Goal: Information Seeking & Learning: Learn about a topic

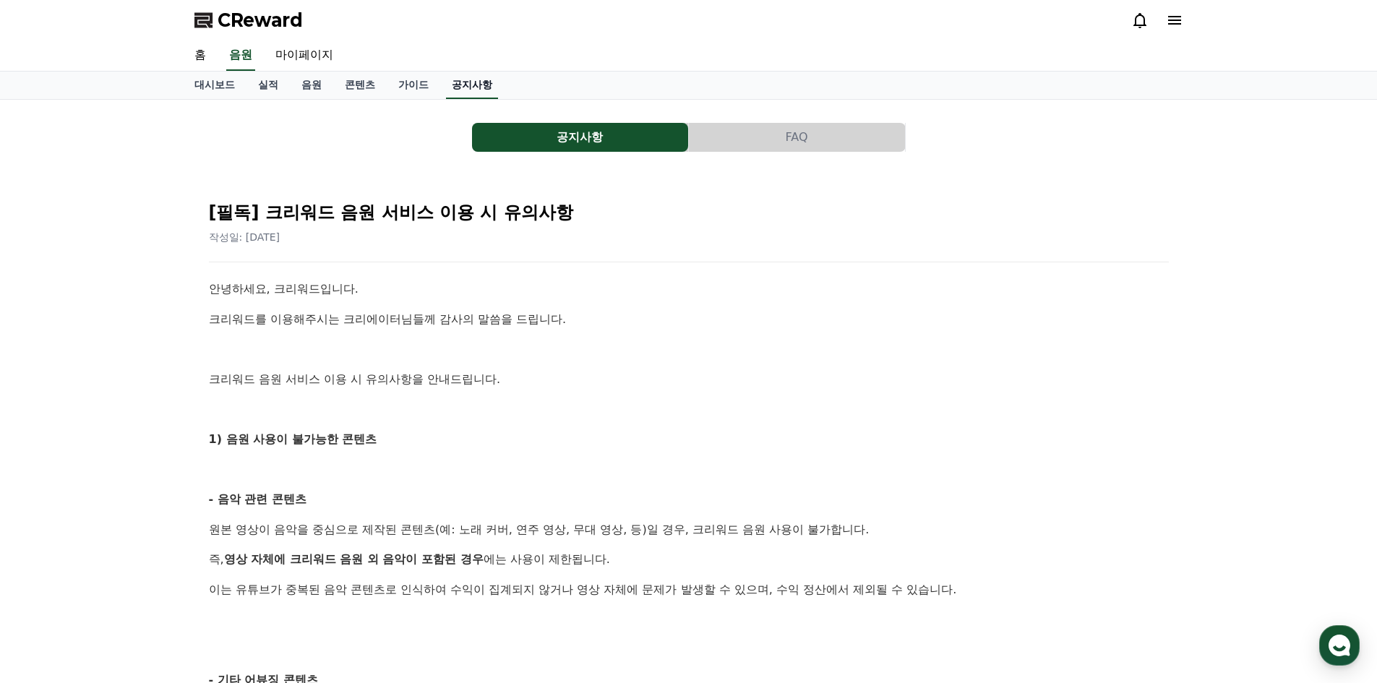
click at [476, 90] on link "공지사항" at bounding box center [472, 85] width 52 height 27
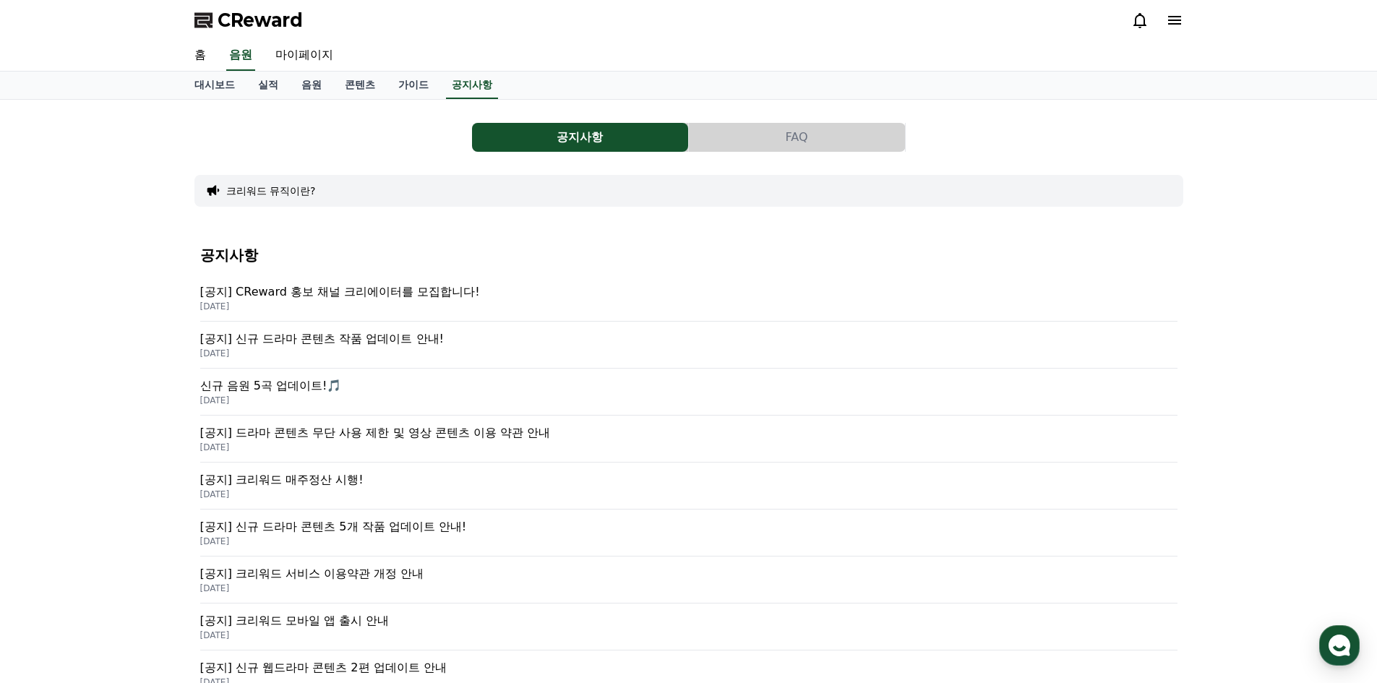
click at [333, 341] on p "[공지] 신규 드라마 콘텐츠 작품 업데이트 안내!" at bounding box center [688, 338] width 977 height 17
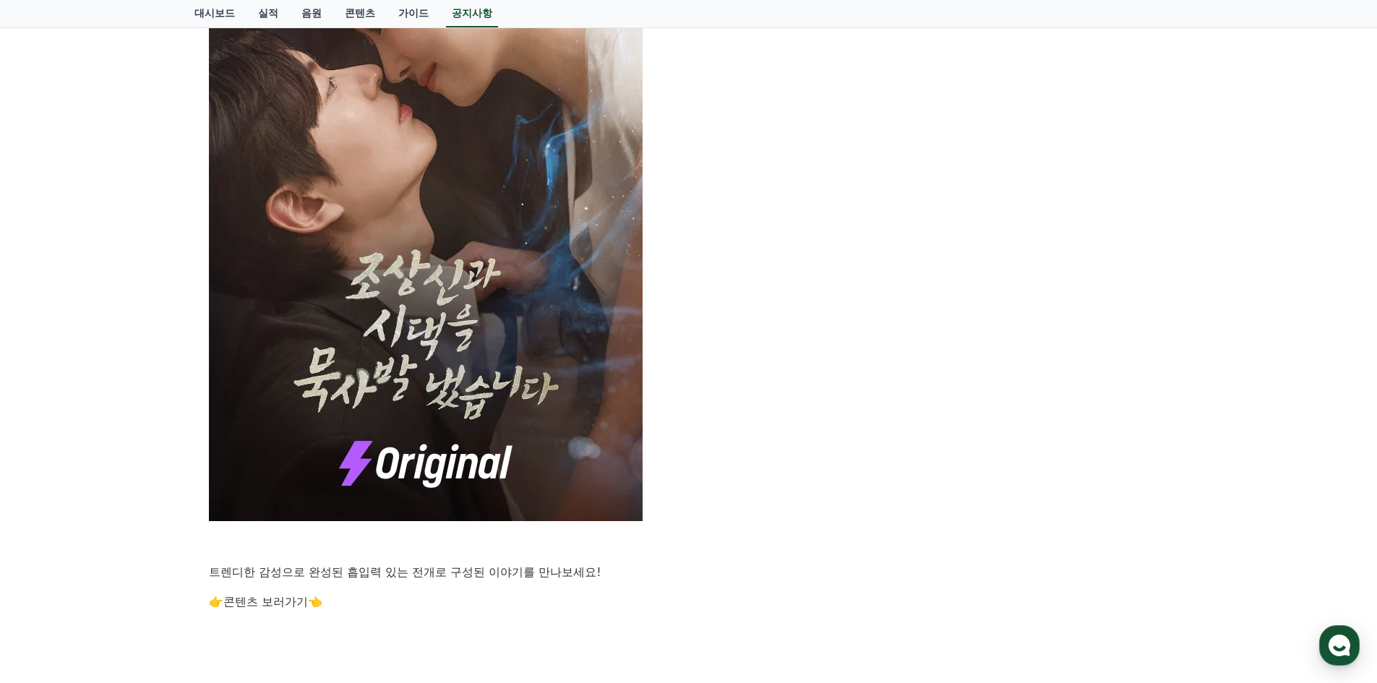
scroll to position [940, 0]
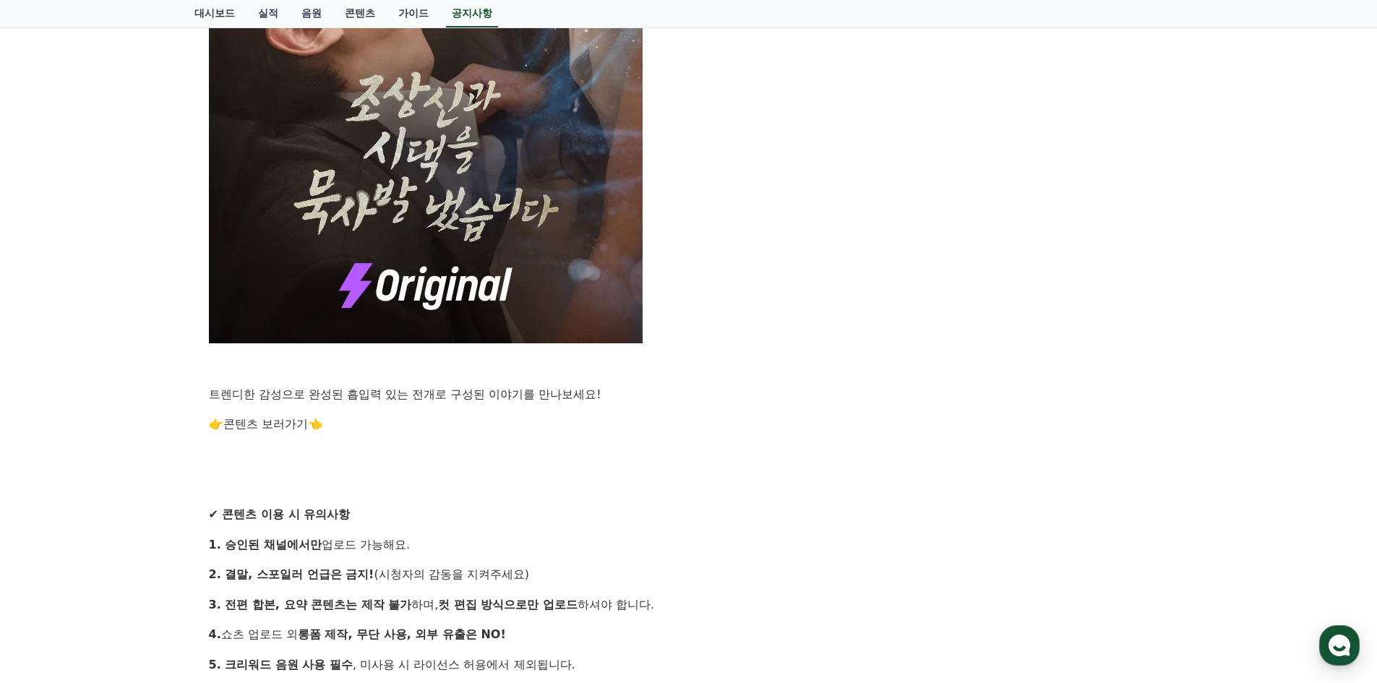
drag, startPoint x: 335, startPoint y: 545, endPoint x: 467, endPoint y: 546, distance: 131.6
click at [466, 545] on p "1. 승인된 채널에서만 업로드 가능해요." at bounding box center [689, 545] width 960 height 19
click at [515, 558] on div "안녕하세요, 크리워드입니다. 창작의 열정으로 매 순간 함께해주시는 크리에이터 여러분께 감사 인사드립니다. 많은 분들이 기다리셨던 새로운 작품이…" at bounding box center [689, 127] width 960 height 1575
drag, startPoint x: 417, startPoint y: 568, endPoint x: 602, endPoint y: 575, distance: 185.2
click at [587, 573] on p "2. 결말, 스포일러 언급은 금지! (시청자의 감동을 지켜주세요)" at bounding box center [689, 574] width 960 height 19
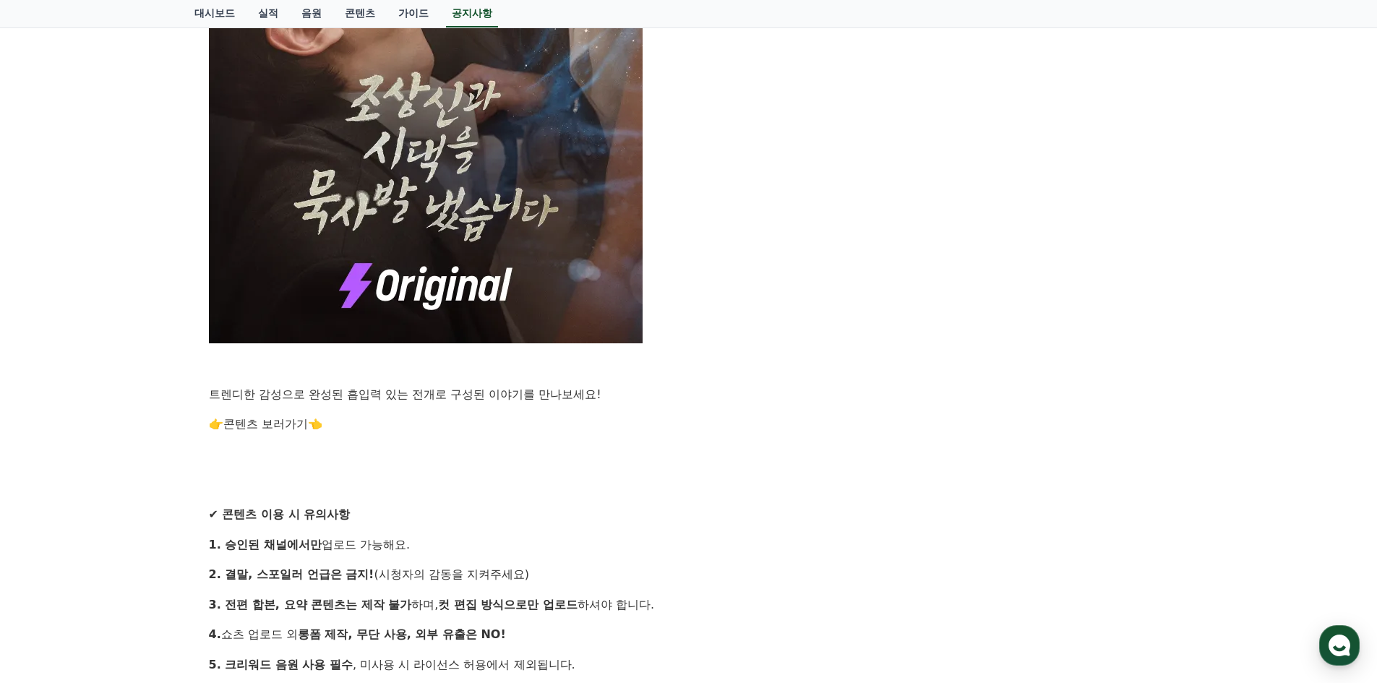
click at [630, 583] on p "2. 결말, 스포일러 언급은 금지! (시청자의 감동을 지켜주세요)" at bounding box center [689, 574] width 960 height 19
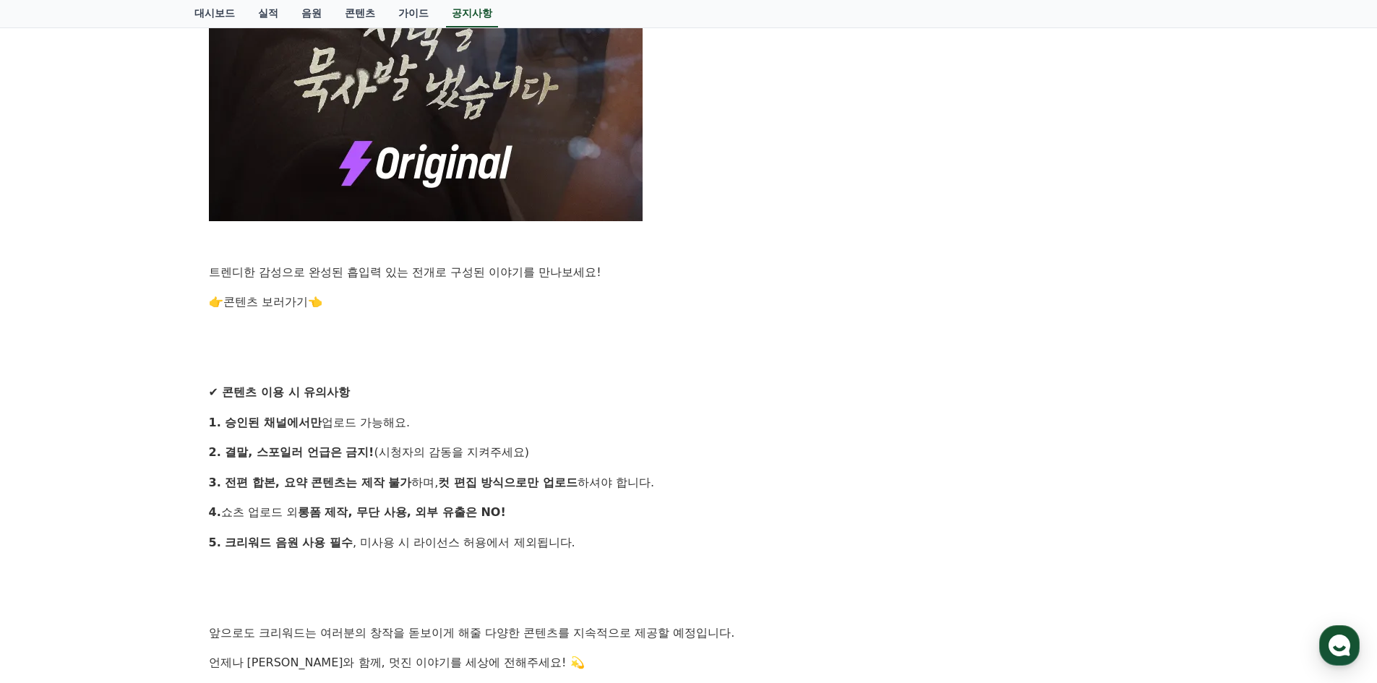
scroll to position [1084, 0]
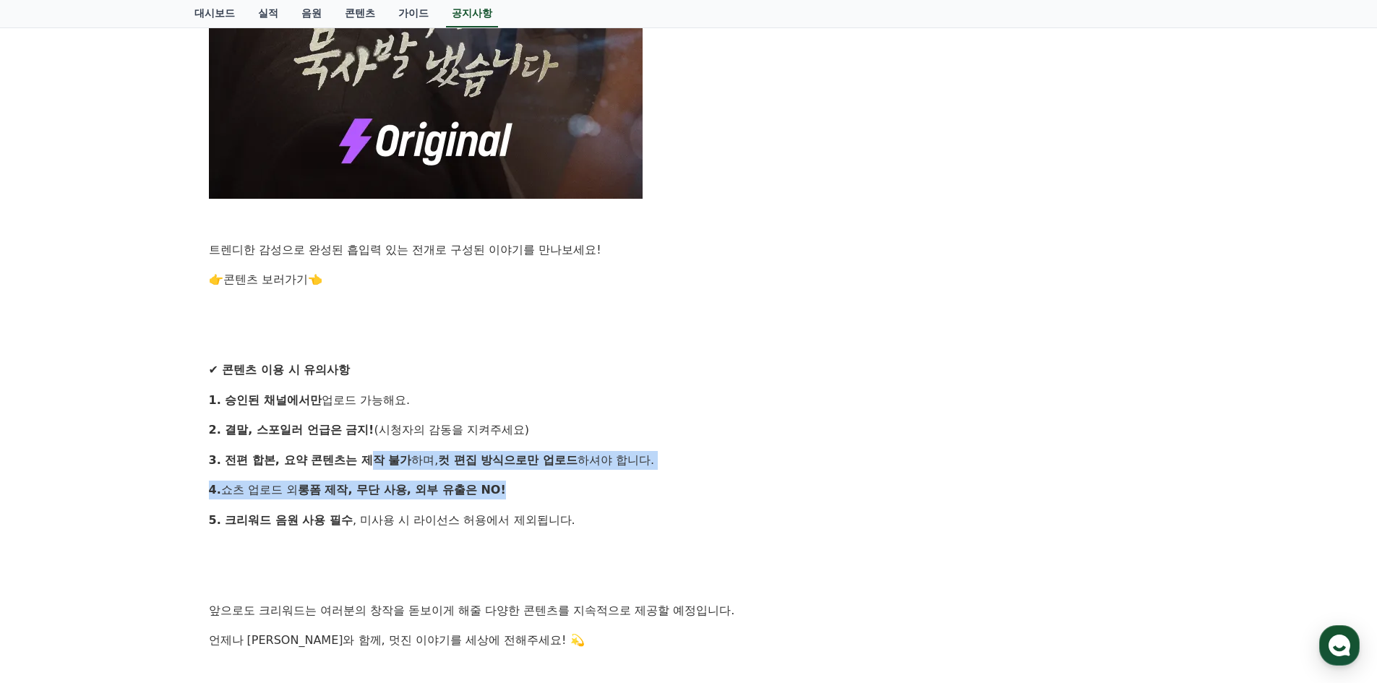
drag, startPoint x: 370, startPoint y: 466, endPoint x: 592, endPoint y: 479, distance: 222.4
click at [631, 492] on p "4. 쇼츠 업로드 외 롱폼 제작, 무단 사용, 외부 유출은 NO!" at bounding box center [689, 490] width 960 height 19
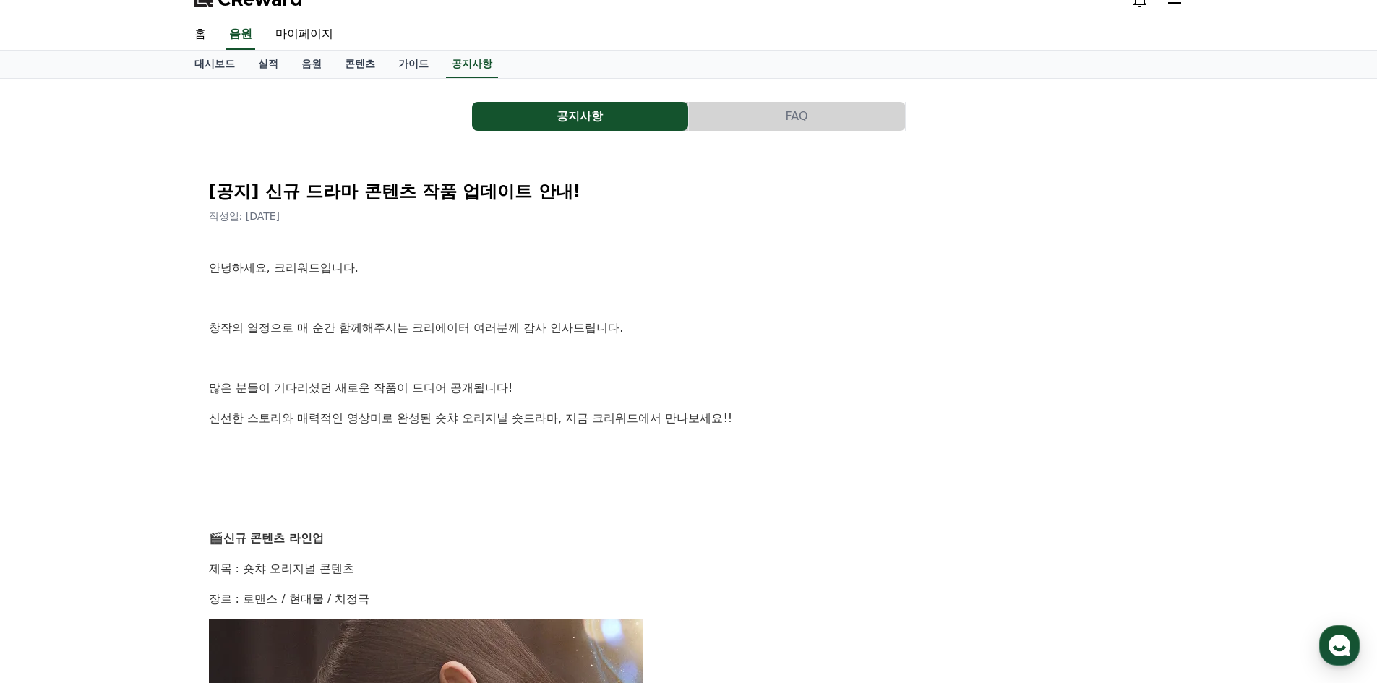
scroll to position [0, 0]
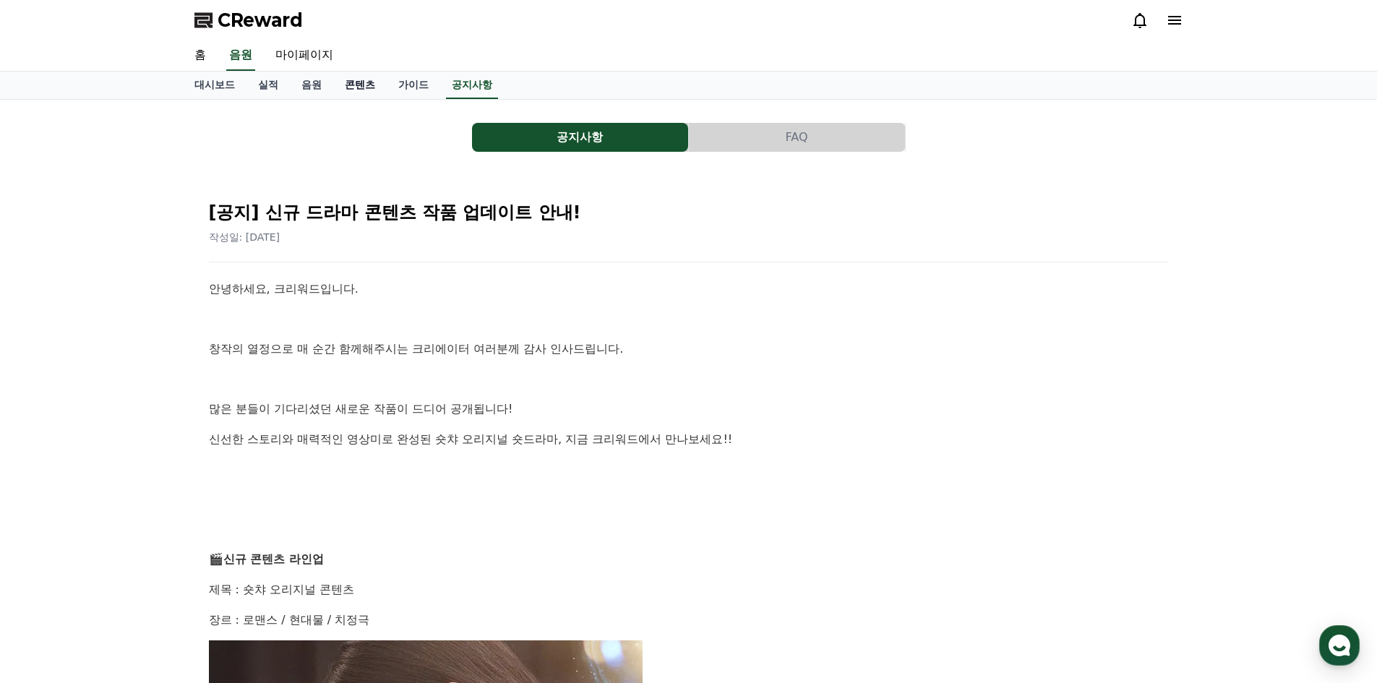
click at [369, 92] on link "콘텐츠" at bounding box center [359, 85] width 53 height 27
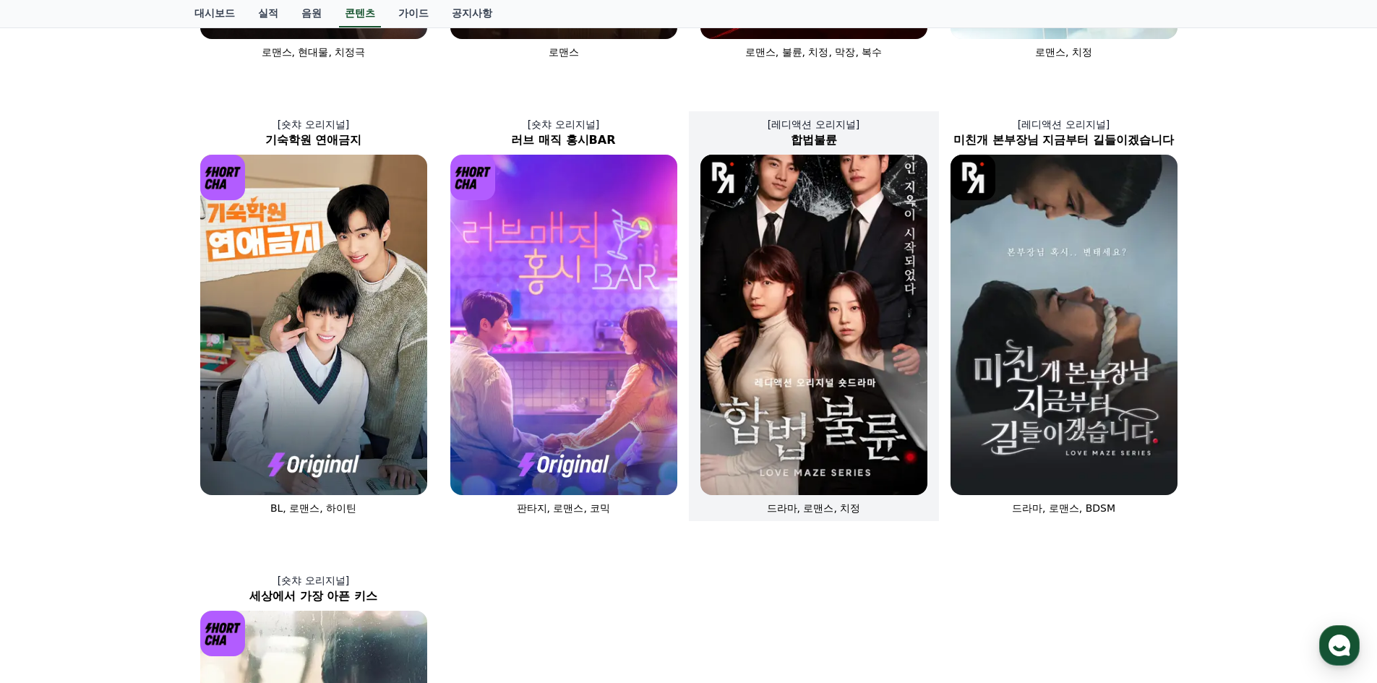
scroll to position [578, 0]
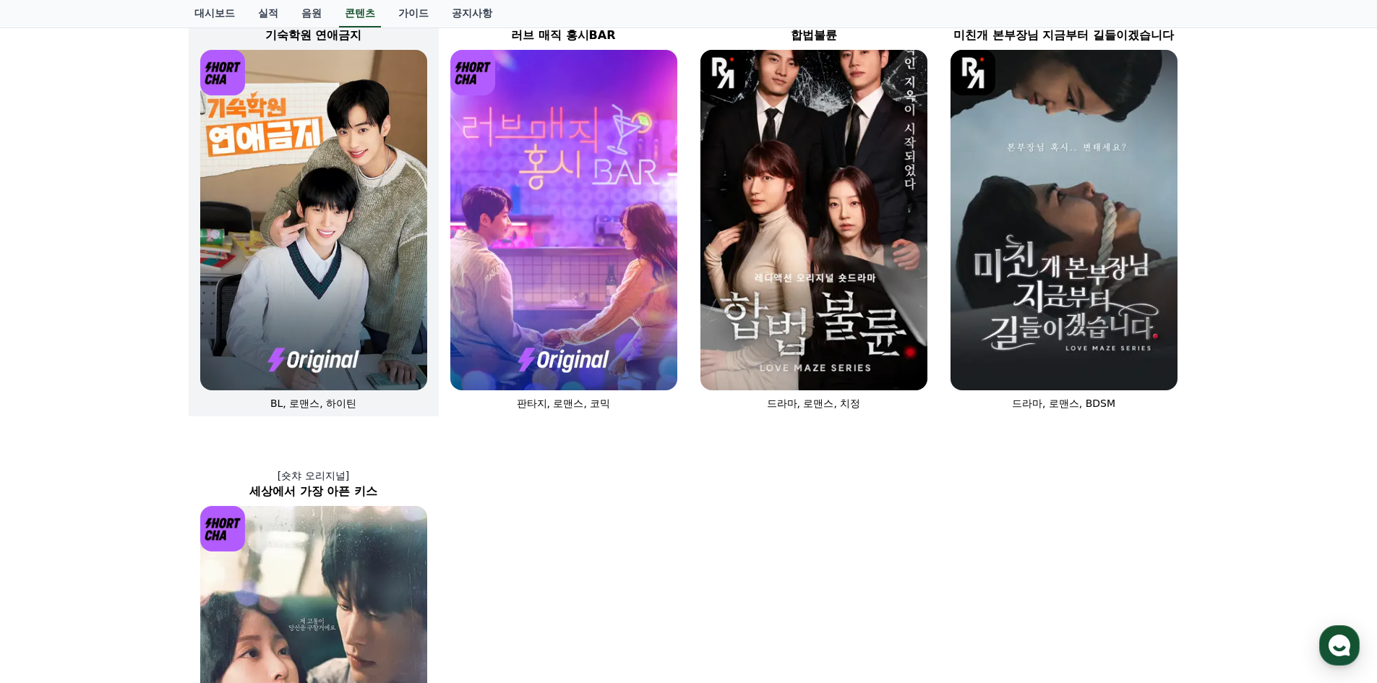
click at [361, 275] on img at bounding box center [313, 220] width 227 height 341
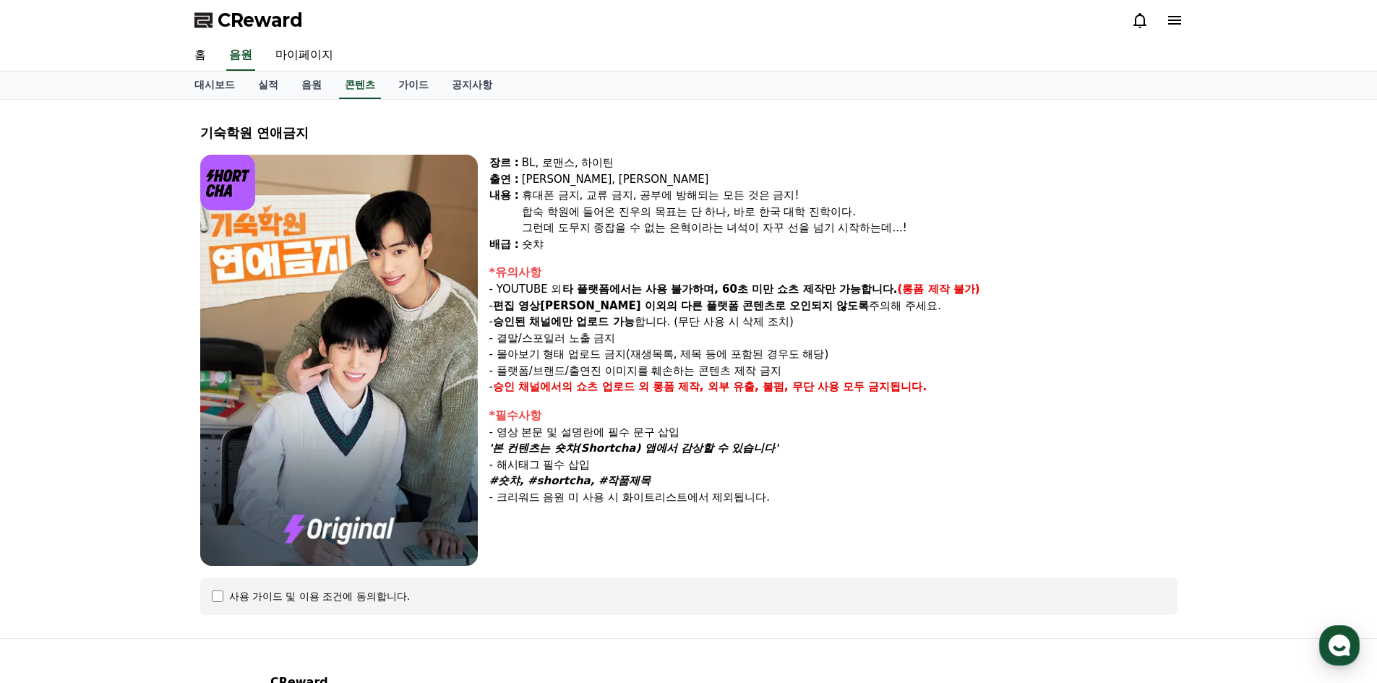
drag, startPoint x: 359, startPoint y: 275, endPoint x: 368, endPoint y: 270, distance: 10.7
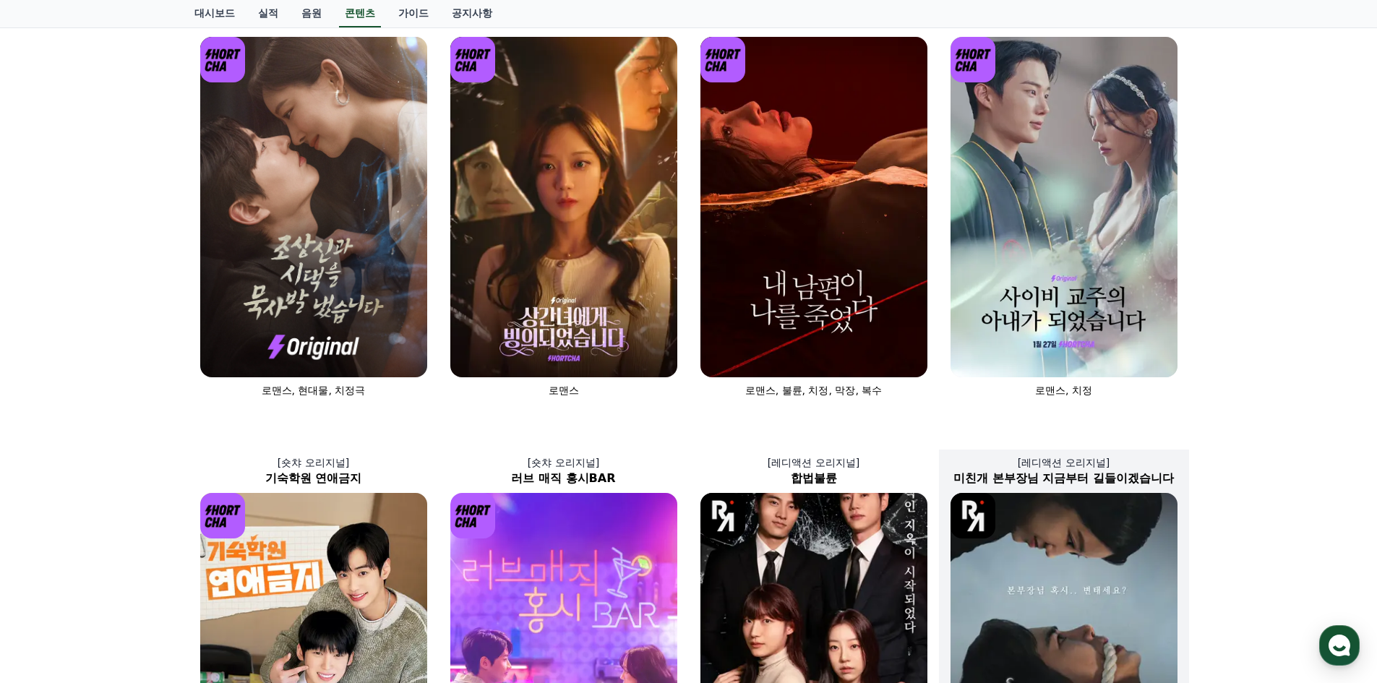
scroll to position [506, 0]
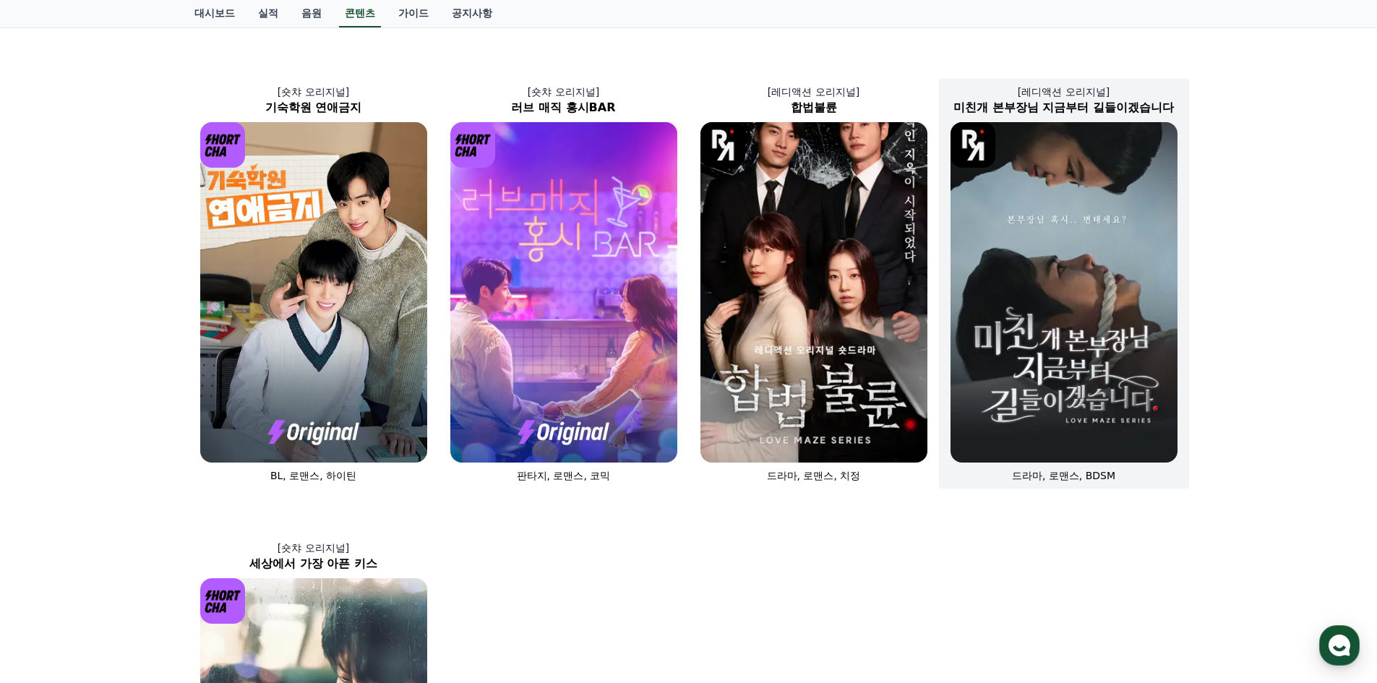
click at [1057, 257] on img at bounding box center [1064, 292] width 227 height 341
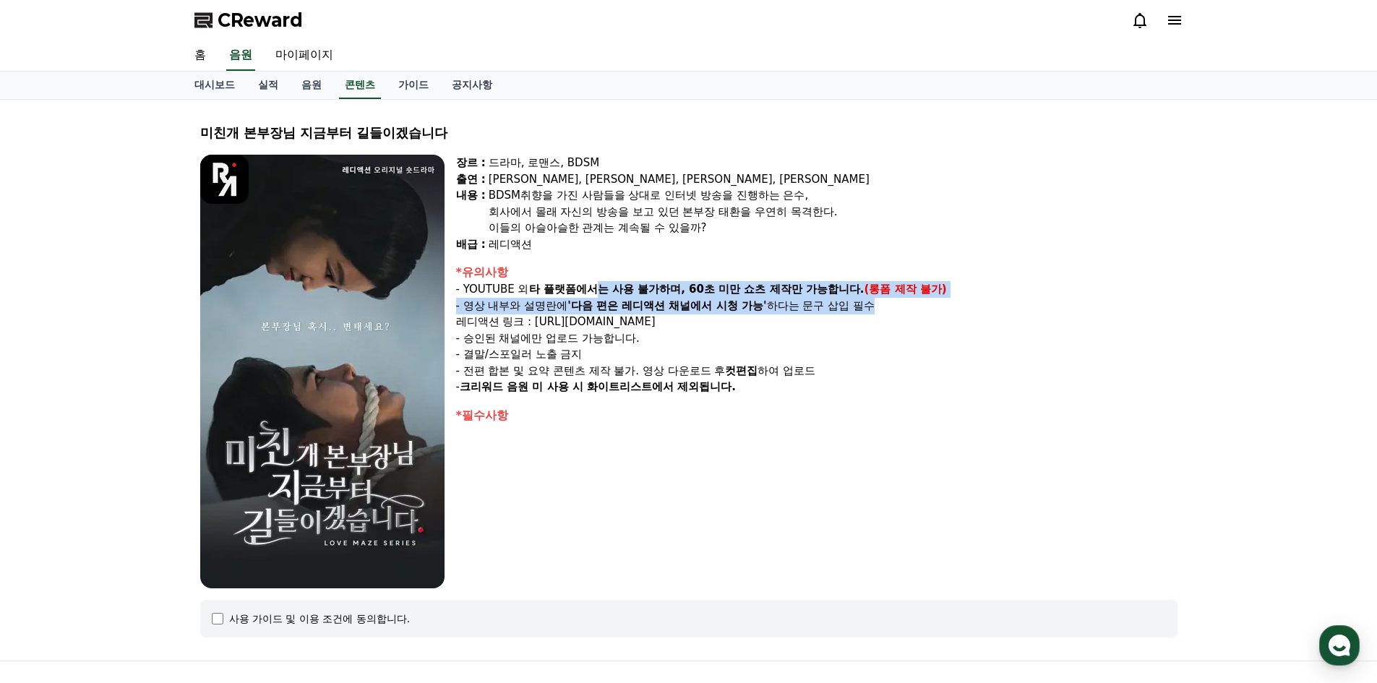
drag, startPoint x: 626, startPoint y: 283, endPoint x: 879, endPoint y: 311, distance: 254.6
click at [878, 300] on div "*유의사항 - YOUTUBE 외 타 플랫폼에서는 사용 불가하며, 60초 미만 쇼츠 제작만 가능합니다. (롱폼 제작 불가) - 영상 내부와 설명…" at bounding box center [816, 330] width 721 height 132
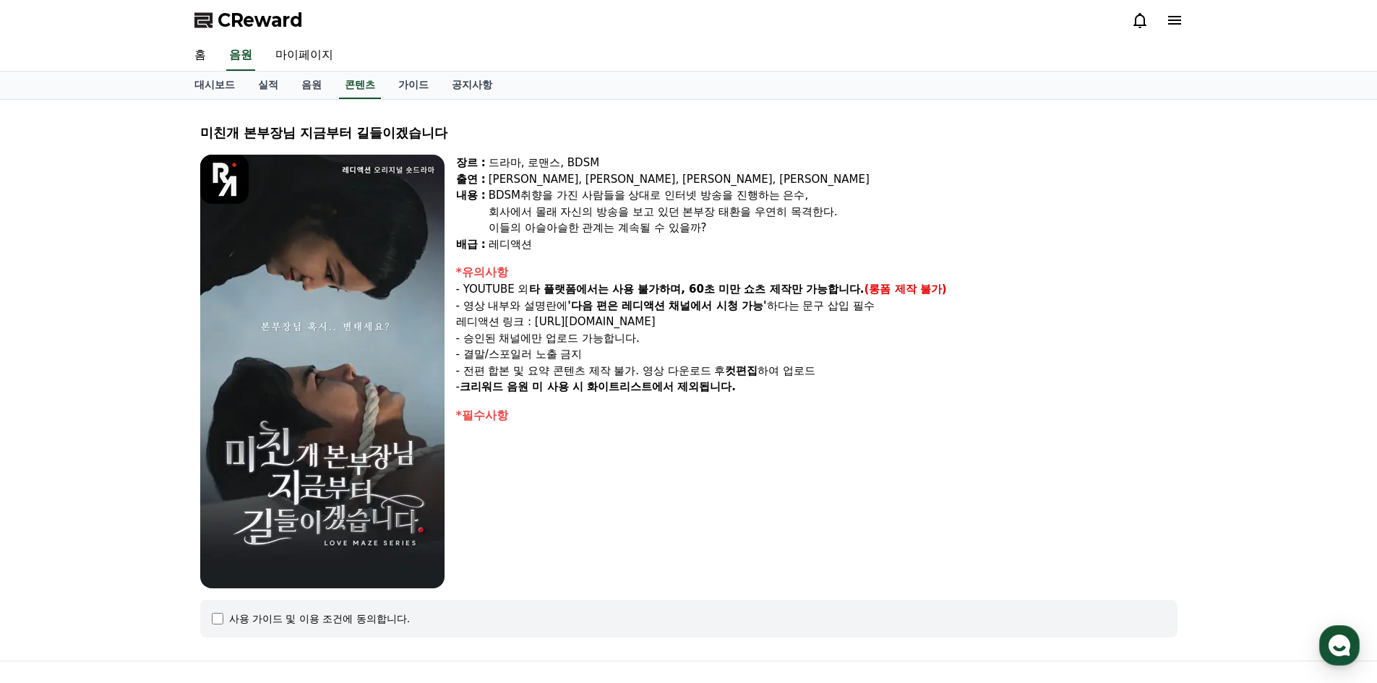
click at [897, 325] on p "레디액션 링크 : [URL][DOMAIN_NAME]" at bounding box center [816, 322] width 721 height 17
drag, startPoint x: 581, startPoint y: 307, endPoint x: 826, endPoint y: 305, distance: 245.8
click at [826, 305] on p "- 영상 내부와 설명란에 '다음 편은 레디액션 채널에서 시청 가능' 하다는 문구 삽입 필수" at bounding box center [816, 306] width 721 height 17
click at [868, 307] on p "- 영상 내부와 설명란에 '다음 편은 레디액션 채널에서 시청 가능' 하다는 문구 삽입 필수" at bounding box center [816, 306] width 721 height 17
drag, startPoint x: 732, startPoint y: 320, endPoint x: 752, endPoint y: 320, distance: 20.2
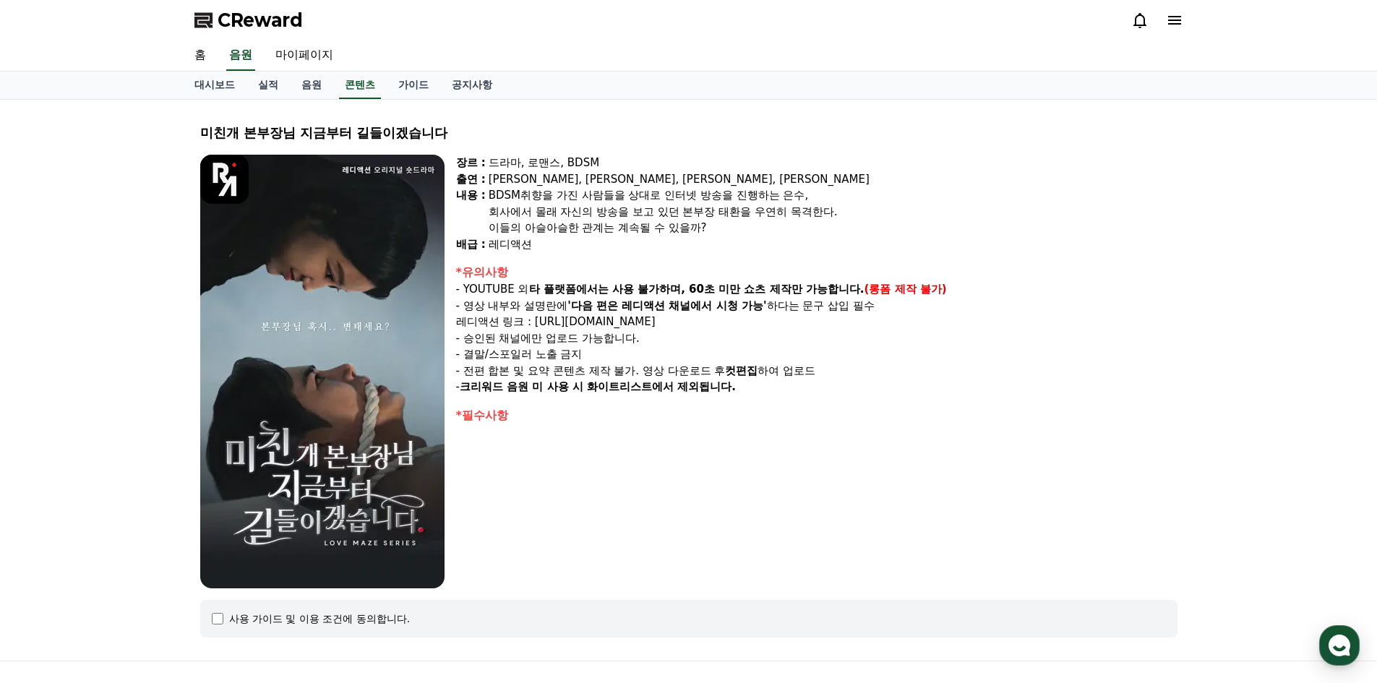
click at [752, 320] on p "레디액션 링크 : [URL][DOMAIN_NAME]" at bounding box center [816, 322] width 721 height 17
click at [787, 344] on p "- 승인된 채널에만 업로드 가능합니다." at bounding box center [816, 338] width 721 height 17
drag, startPoint x: 563, startPoint y: 340, endPoint x: 667, endPoint y: 352, distance: 104.1
click at [659, 338] on p "- 승인된 채널에만 업로드 가능합니다." at bounding box center [816, 338] width 721 height 17
click at [667, 354] on p "- 결말/스포일러 노출 금지" at bounding box center [816, 354] width 721 height 17
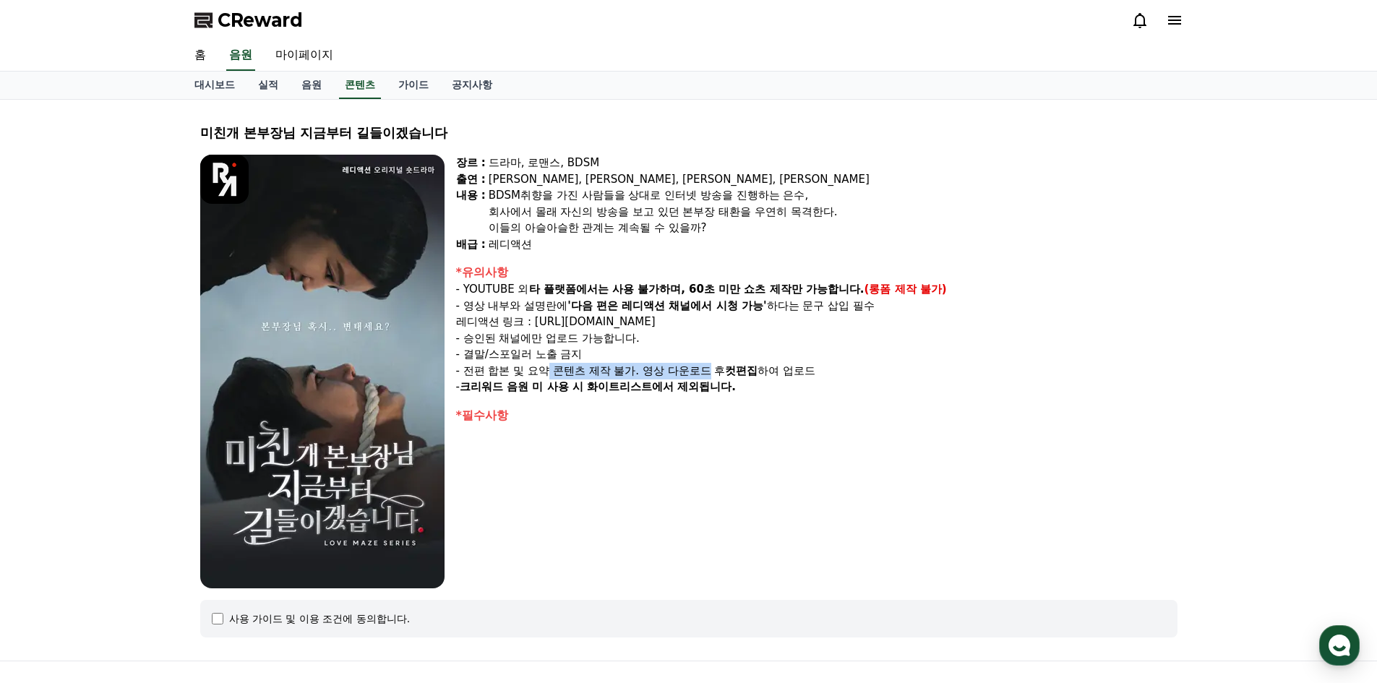
drag, startPoint x: 586, startPoint y: 367, endPoint x: 711, endPoint y: 368, distance: 125.1
click at [711, 368] on p "- 전편 합본 및 요약 콘텐츠 제작 불가. 영상 다운로드 후 컷편집 하여 업로드" at bounding box center [816, 371] width 721 height 17
click at [591, 367] on p "- 전편 합본 및 요약 콘텐츠 제작 불가. 영상 다운로드 후 컷편집 하여 업로드" at bounding box center [816, 371] width 721 height 17
drag, startPoint x: 568, startPoint y: 370, endPoint x: 700, endPoint y: 372, distance: 131.6
click at [700, 372] on p "- 전편 합본 및 요약 콘텐츠 제작 불가. 영상 다운로드 후 컷편집 하여 업로드" at bounding box center [816, 371] width 721 height 17
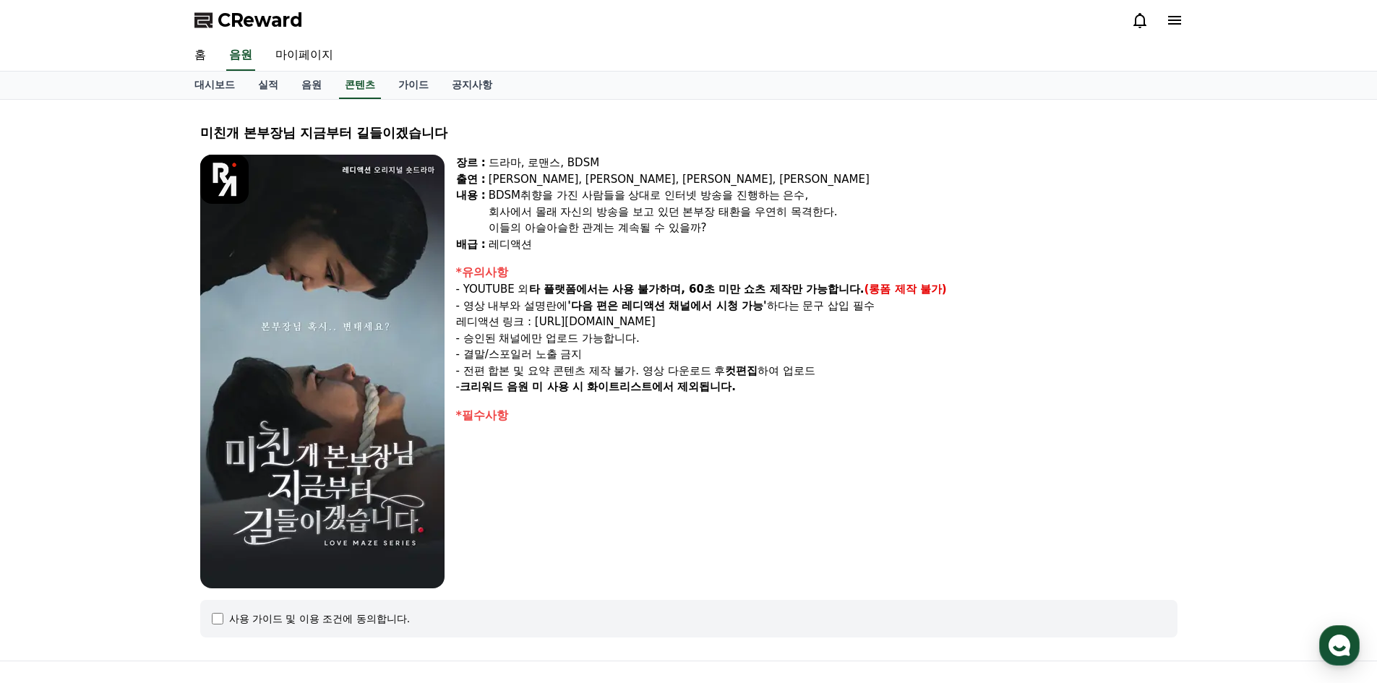
drag, startPoint x: 641, startPoint y: 424, endPoint x: 603, endPoint y: 430, distance: 38.2
click at [640, 424] on div "장르 : 드라마, 로맨스, BDSM 출연 : [PERSON_NAME], [PERSON_NAME], [PERSON_NAME], [PERSON_N…" at bounding box center [816, 372] width 721 height 434
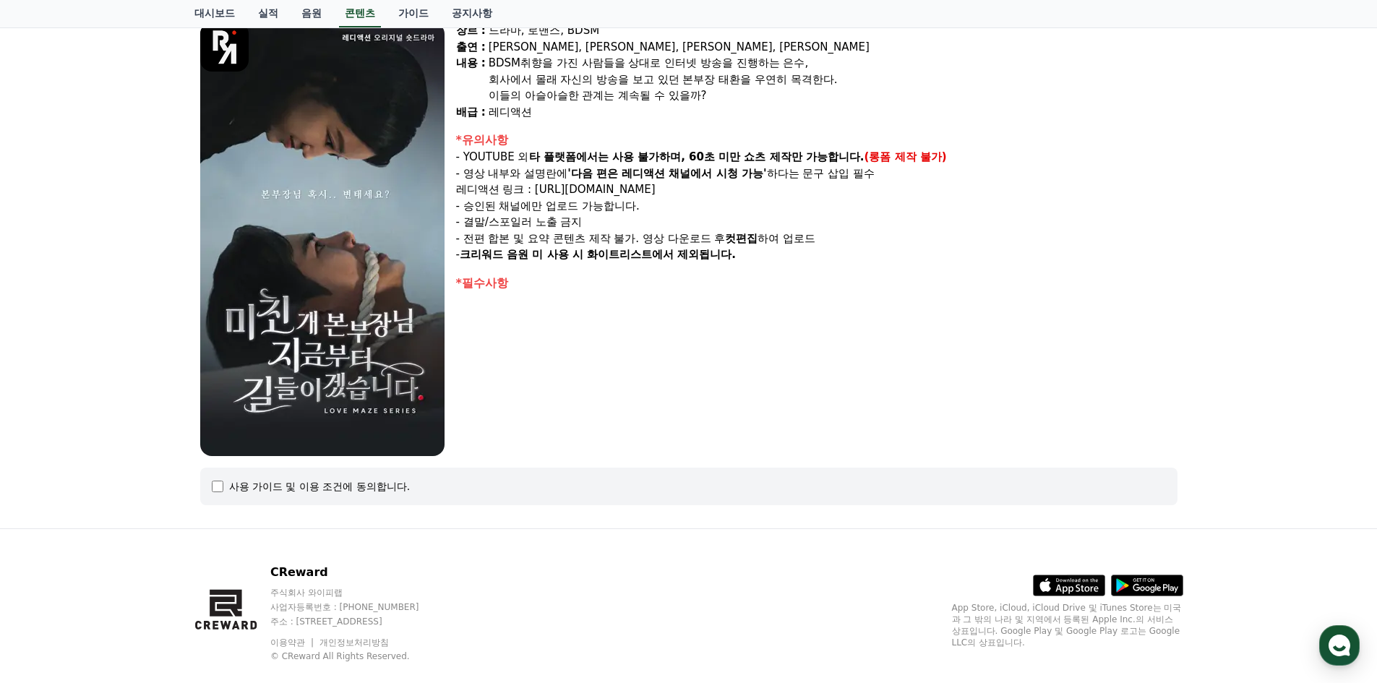
scroll to position [158, 0]
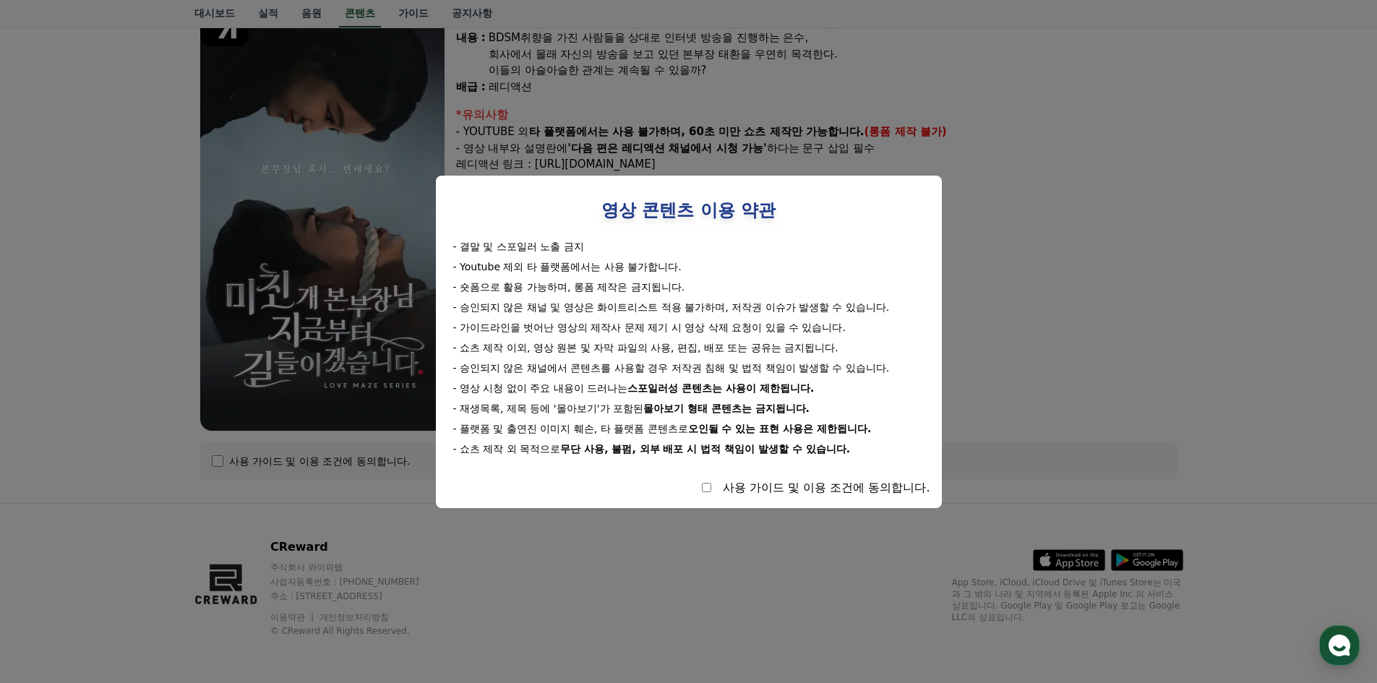
click at [568, 536] on button "close modal" at bounding box center [688, 341] width 1377 height 683
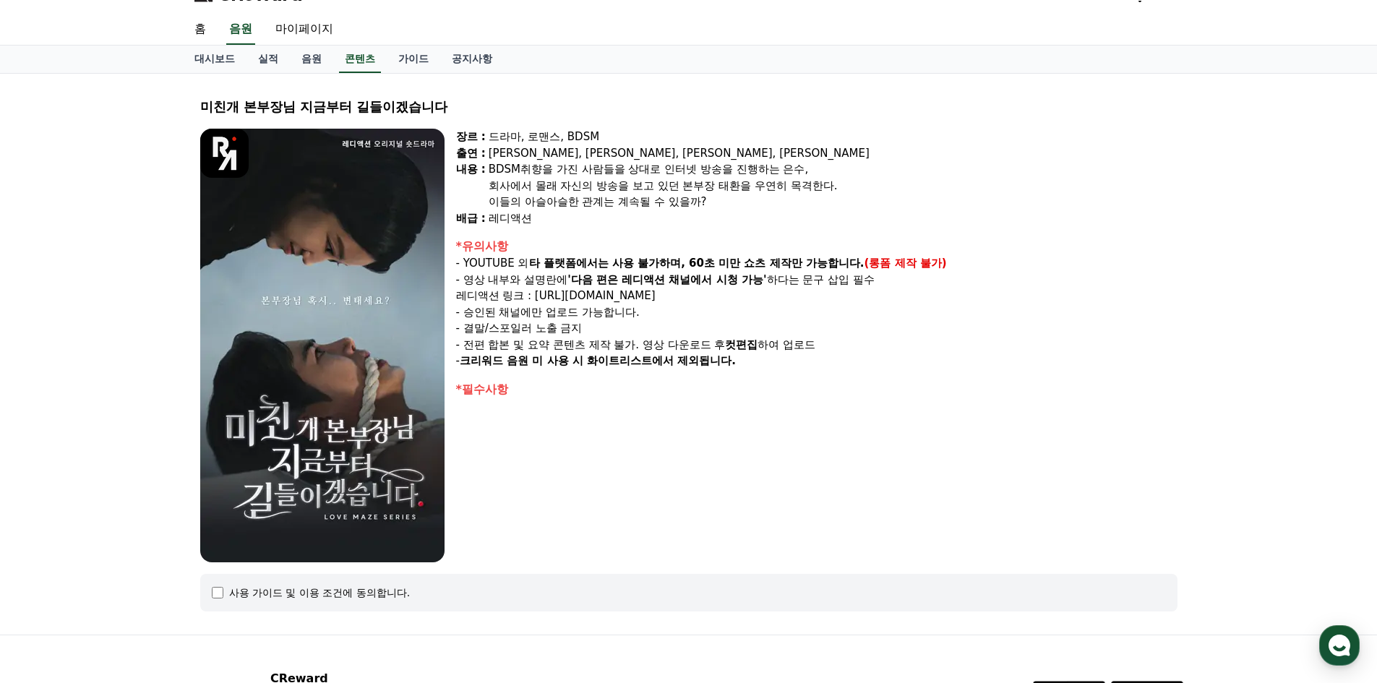
scroll to position [0, 0]
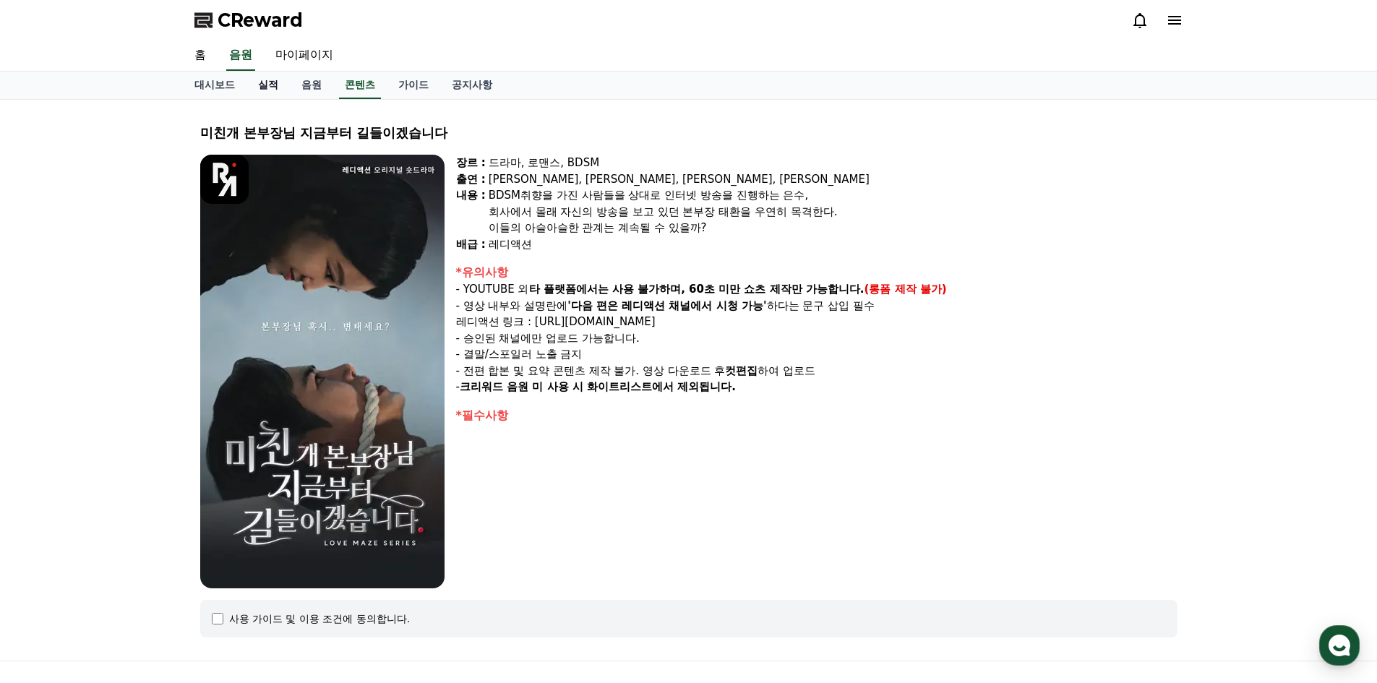
click at [270, 93] on link "실적" at bounding box center [268, 85] width 43 height 27
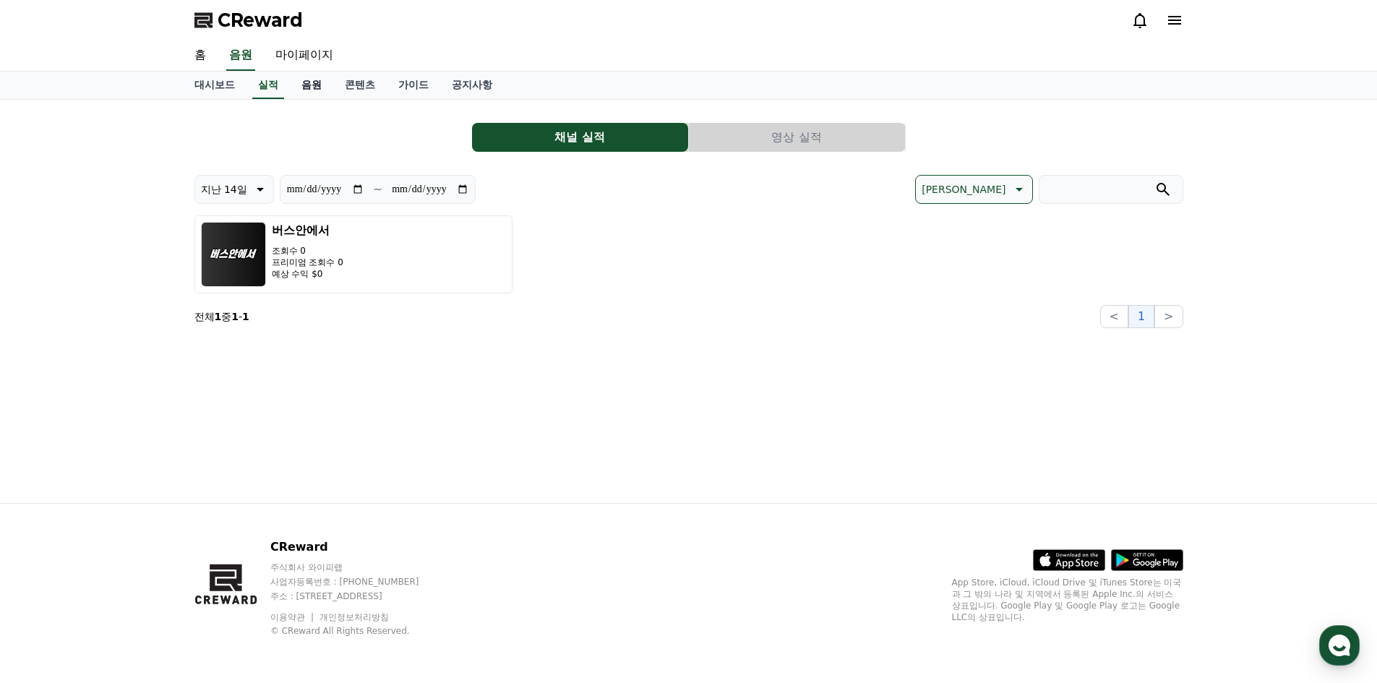
click at [316, 95] on link "음원" at bounding box center [311, 85] width 43 height 27
